Goal: Information Seeking & Learning: Learn about a topic

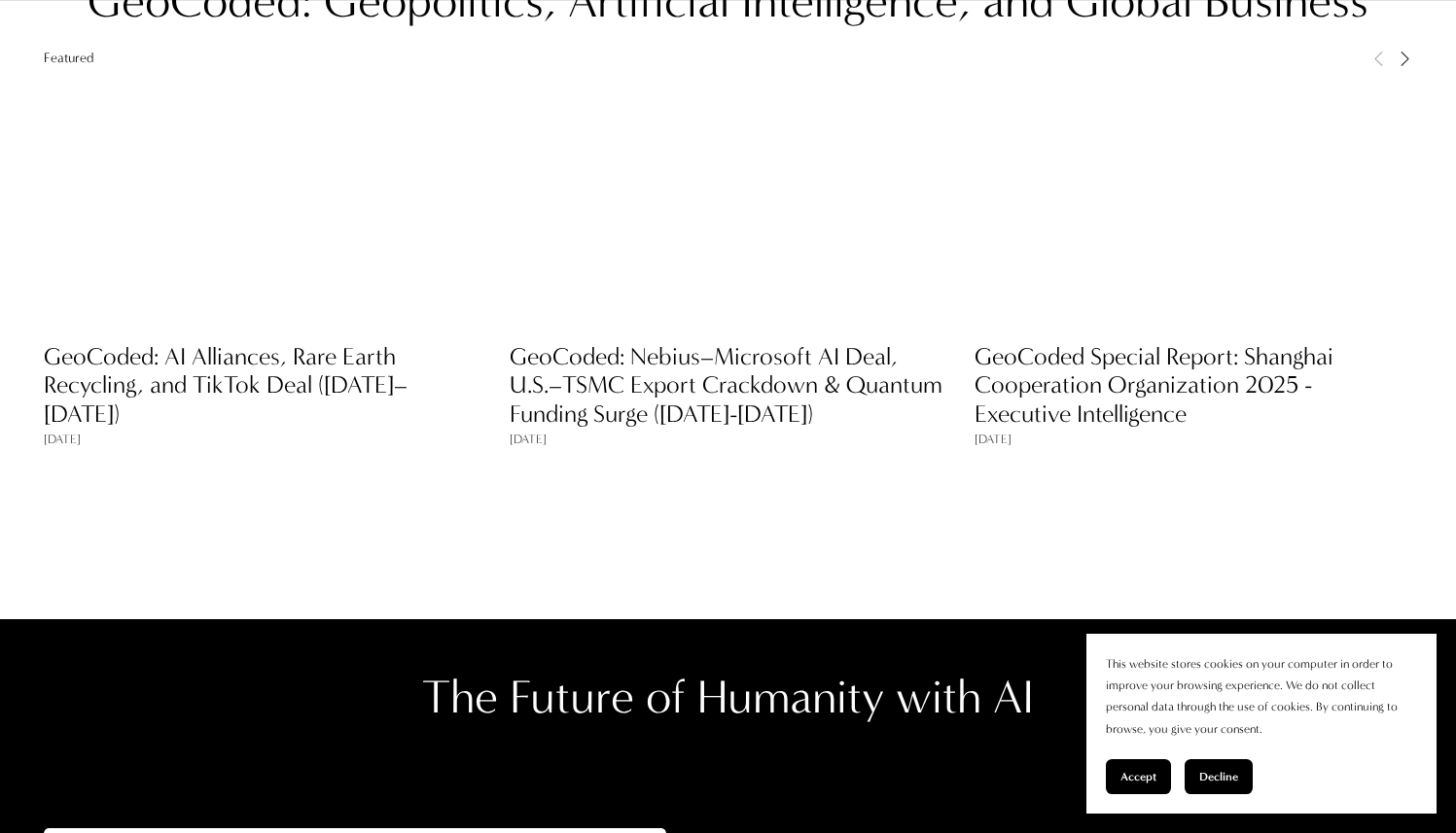
scroll to position [1584, 0]
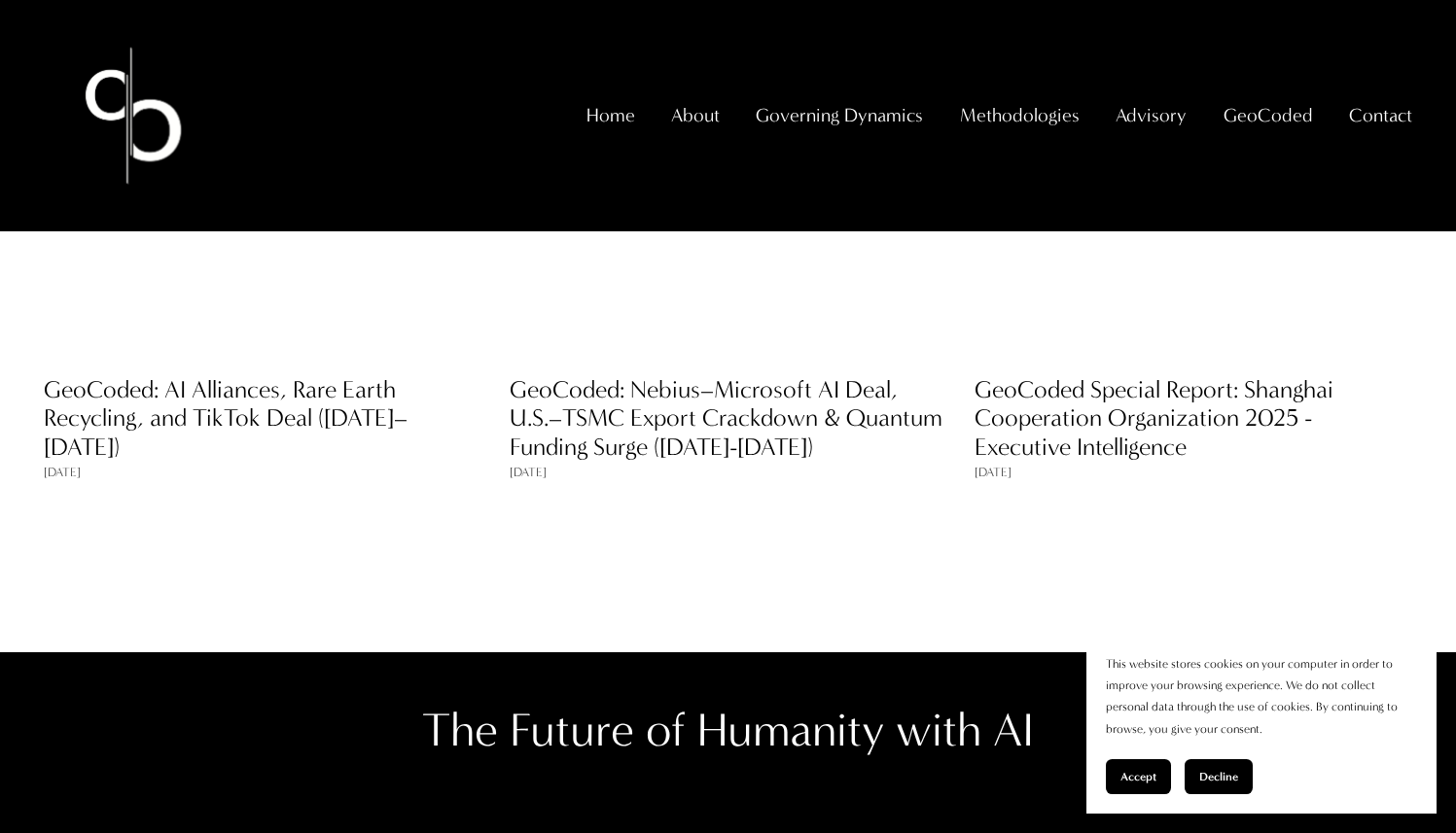
click at [312, 378] on div "[DATE] GeoCoded: AI Alliances, Rare Earth Recycling, and TikTok Deal ([DATE]–[D…" at bounding box center [263, 297] width 465 height 367
click at [312, 387] on link "GeoCoded: AI Alliances, Rare Earth Recycling, and TikTok Deal ([DATE]–[DATE])" at bounding box center [225, 418] width 364 height 88
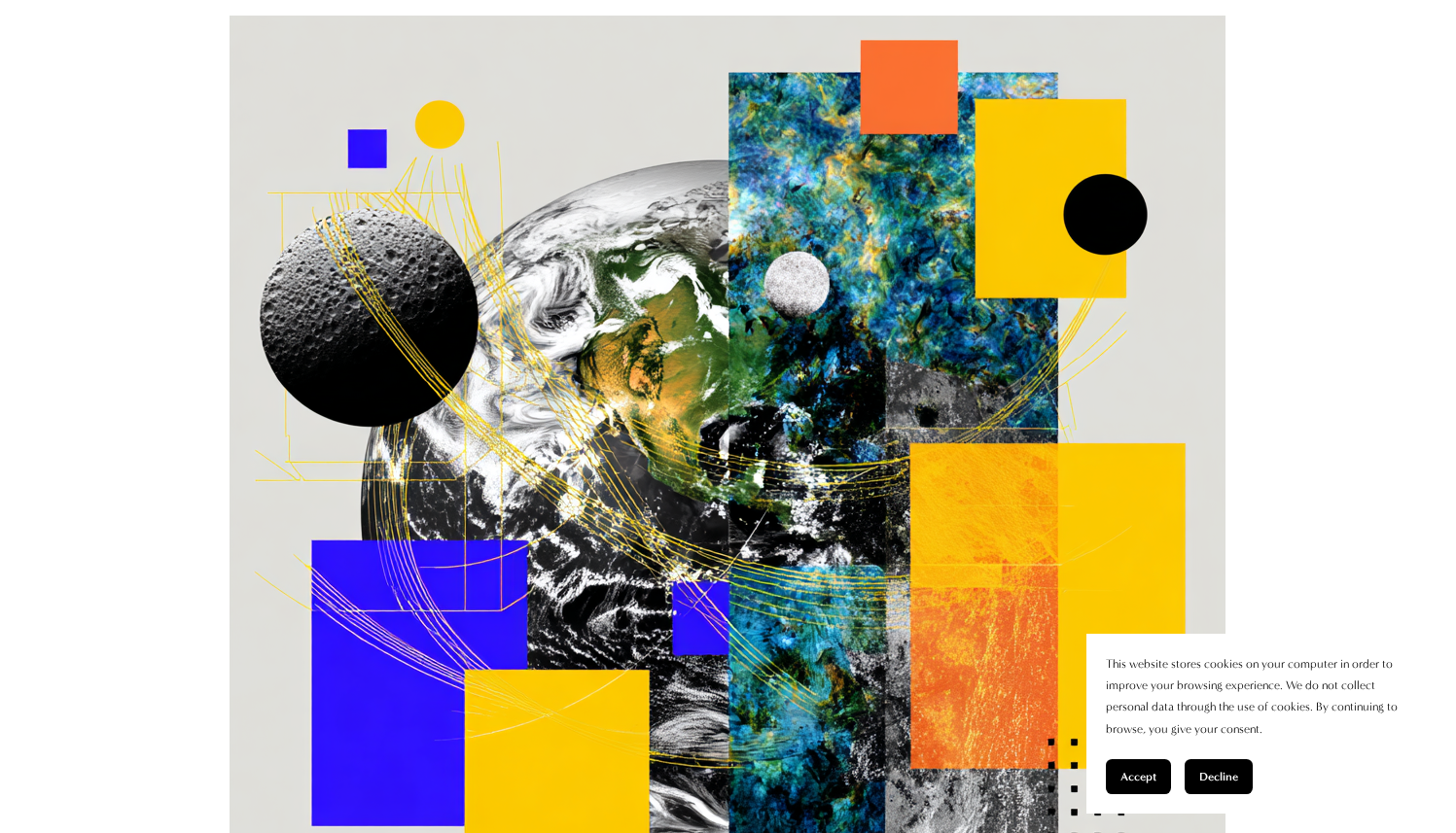
scroll to position [663, 0]
